Goal: Information Seeking & Learning: Check status

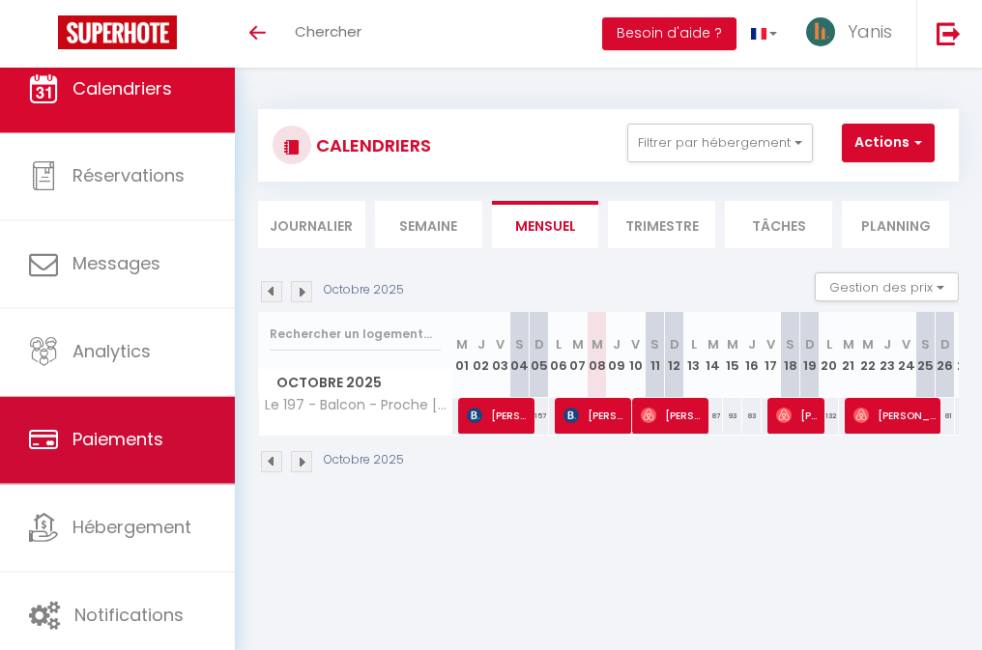
scroll to position [28, 0]
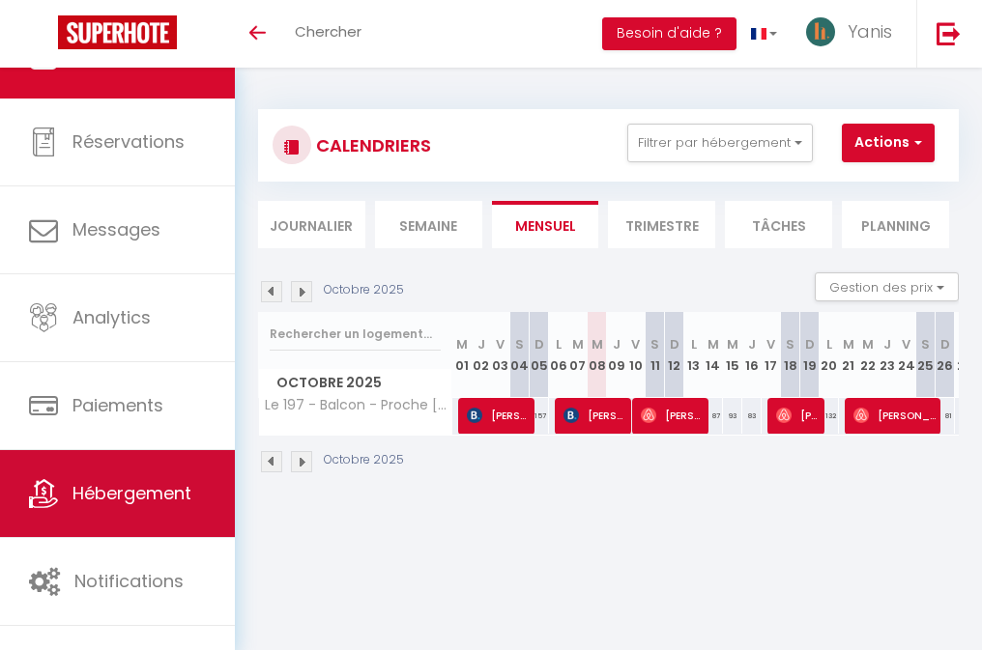
click at [115, 495] on span "Hébergement" at bounding box center [131, 493] width 119 height 24
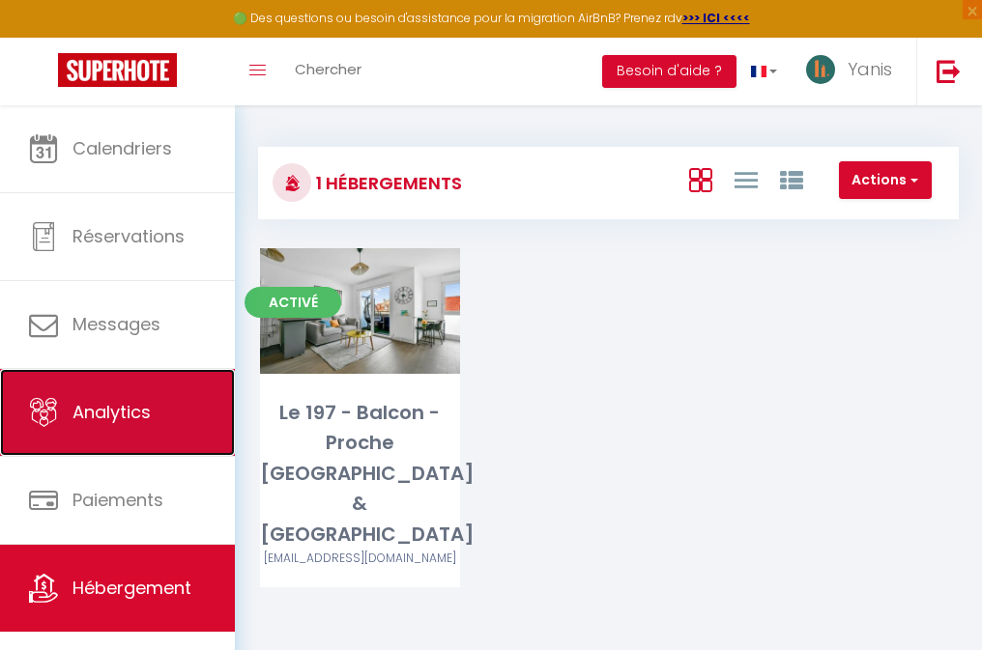
click at [153, 397] on link "Analytics" at bounding box center [117, 412] width 235 height 87
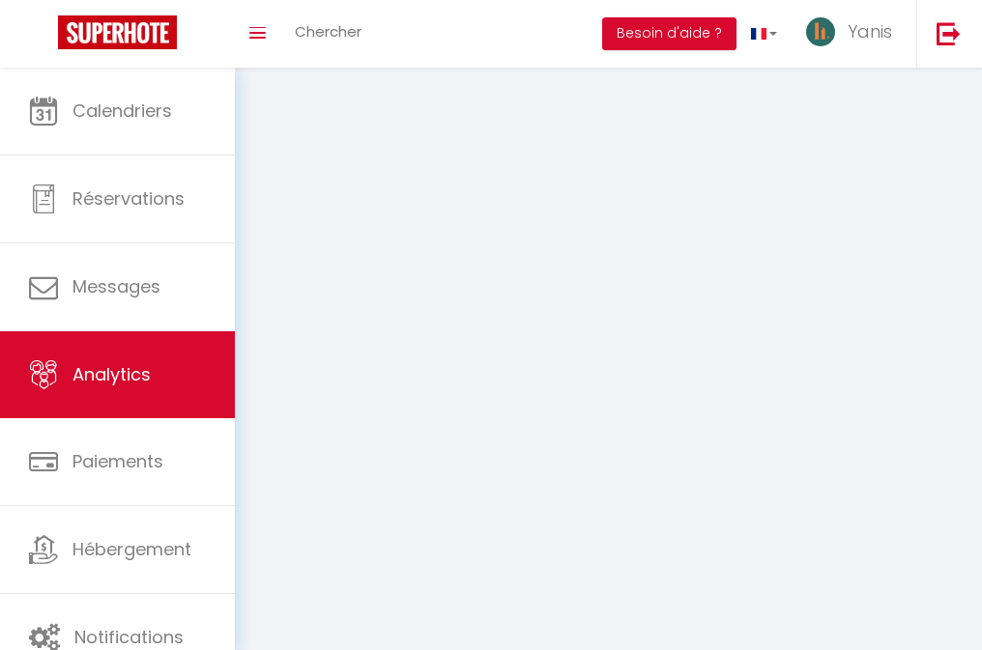
select select "2025"
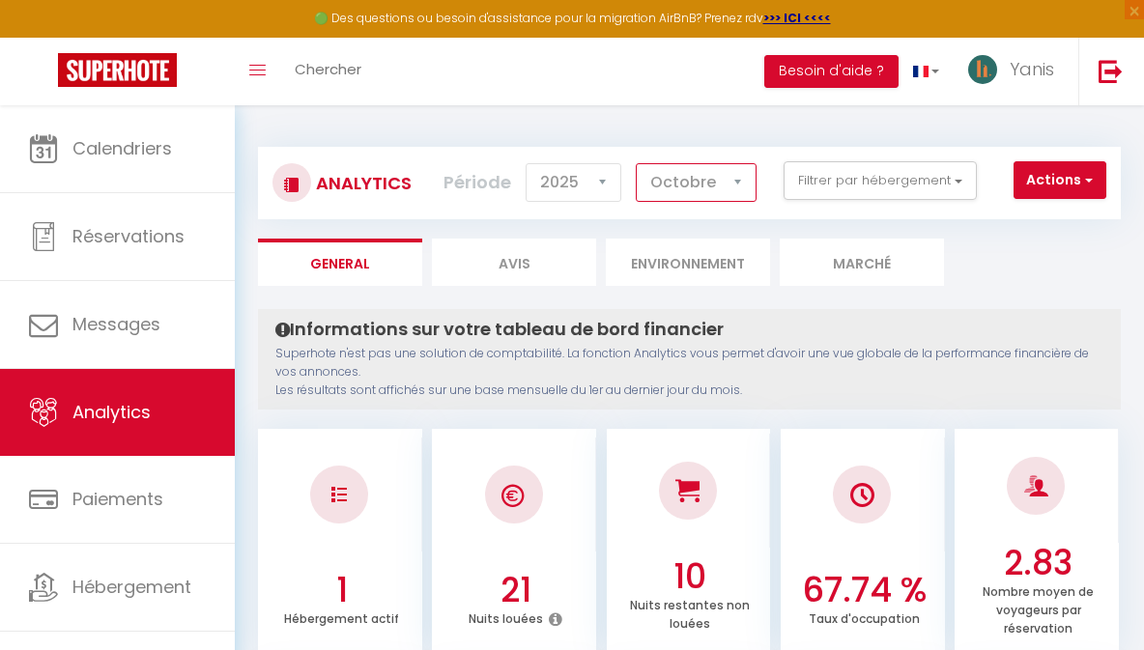
click at [675, 183] on select "[PERSON_NAME] Mars [PERSON_NAME] Juin Juillet Août Septembre Octobre Novembre D…" at bounding box center [696, 182] width 121 height 39
click at [637, 163] on select "[PERSON_NAME] Mars [PERSON_NAME] Juin Juillet Août Septembre Octobre Novembre D…" at bounding box center [696, 182] width 121 height 39
click at [675, 169] on select "[PERSON_NAME] Mars [PERSON_NAME] Juin Juillet Août Septembre Octobre Novembre D…" at bounding box center [696, 182] width 121 height 39
select select "9"
click at [637, 163] on select "[PERSON_NAME] Mars [PERSON_NAME] Juin Juillet Août Septembre Octobre Novembre D…" at bounding box center [696, 182] width 121 height 39
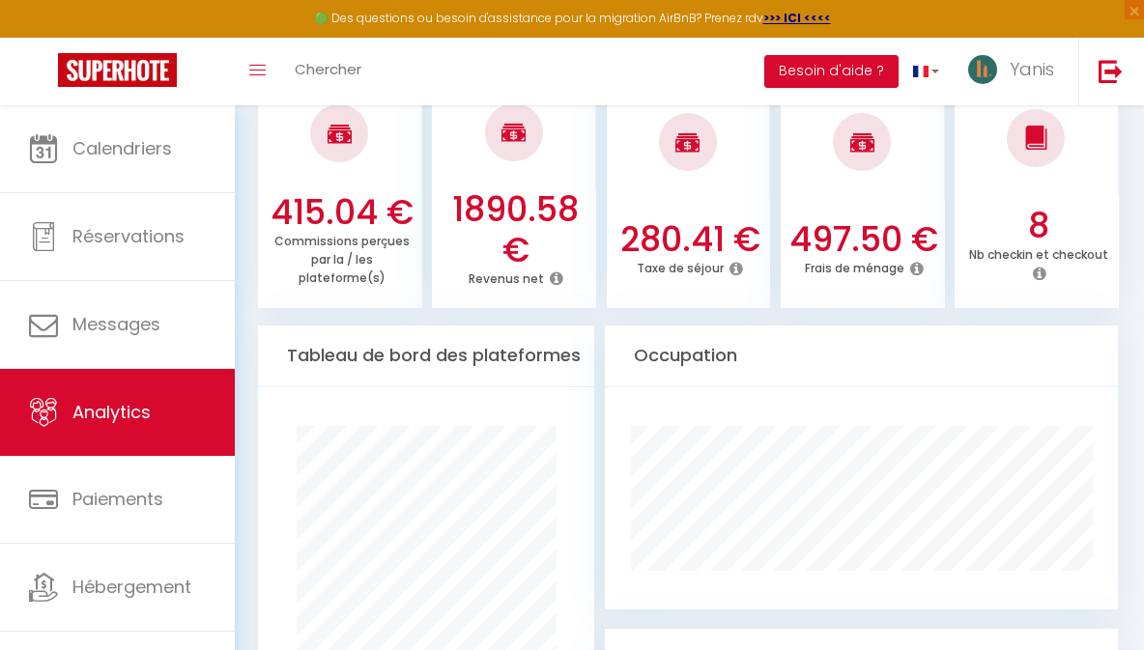
scroll to position [906, 0]
